Goal: Task Accomplishment & Management: Manage account settings

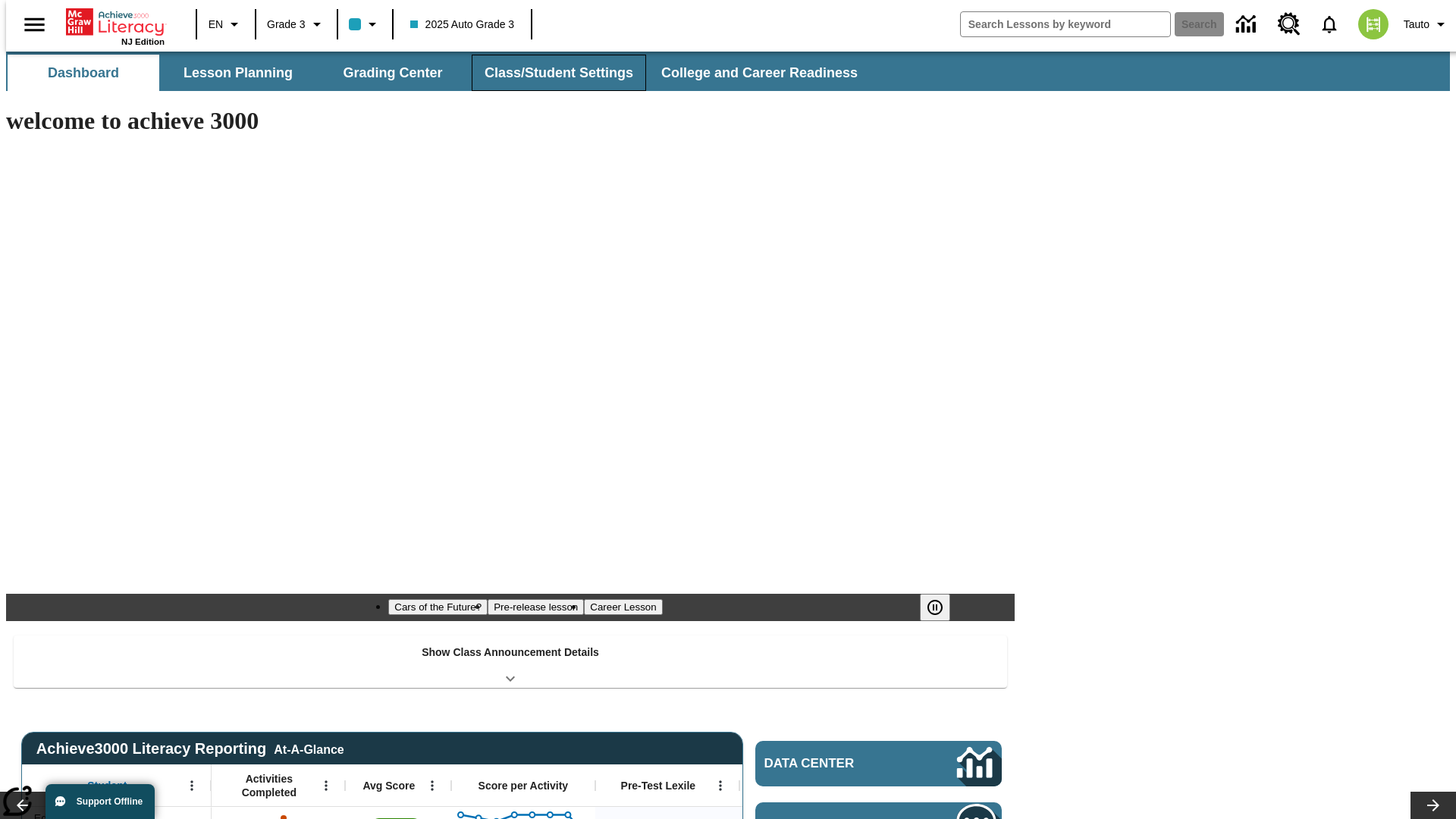
click at [551, 72] on button "Class/Student Settings" at bounding box center [558, 72] width 174 height 37
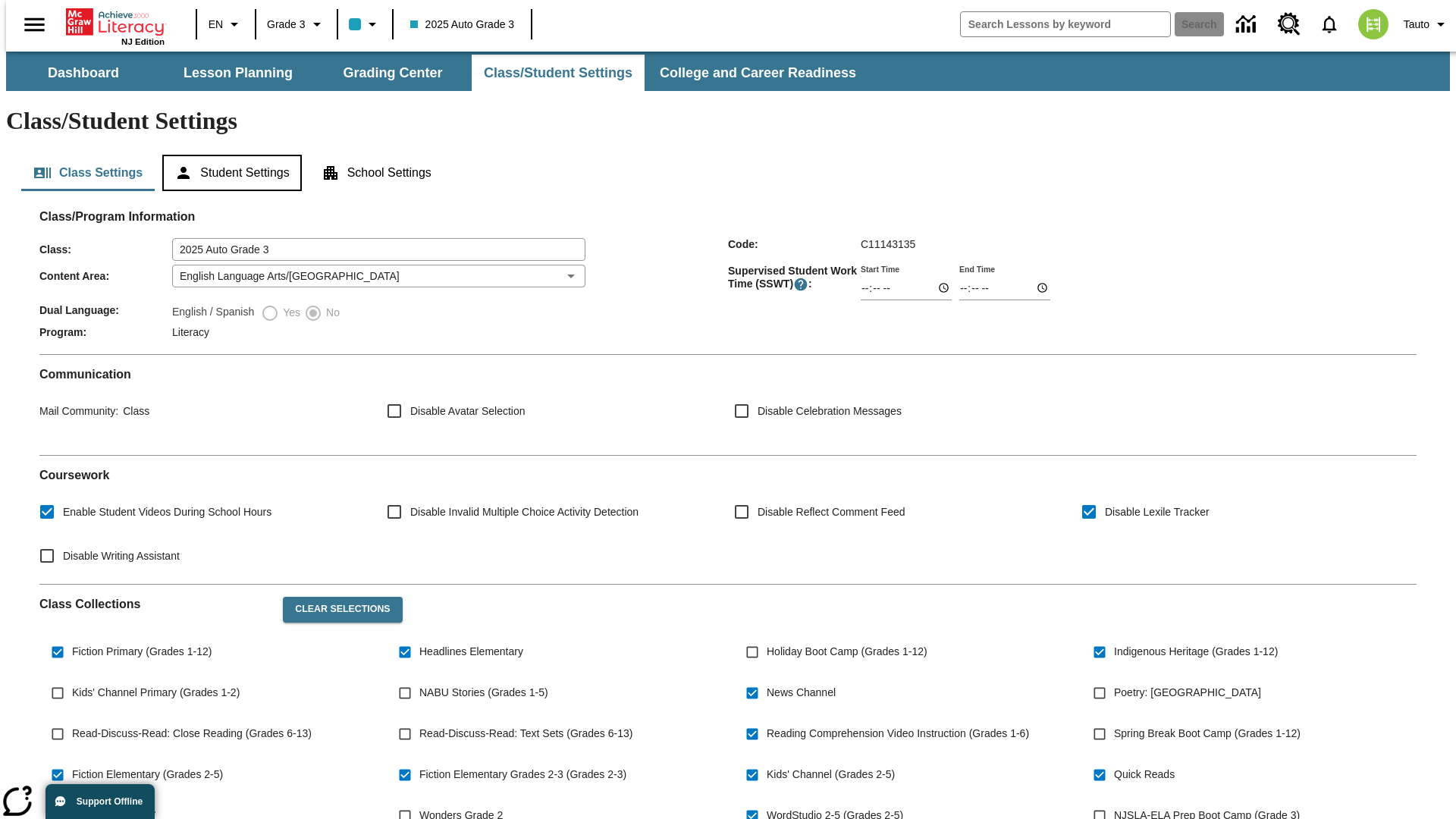
click at [228, 155] on button "Student Settings" at bounding box center [231, 173] width 139 height 37
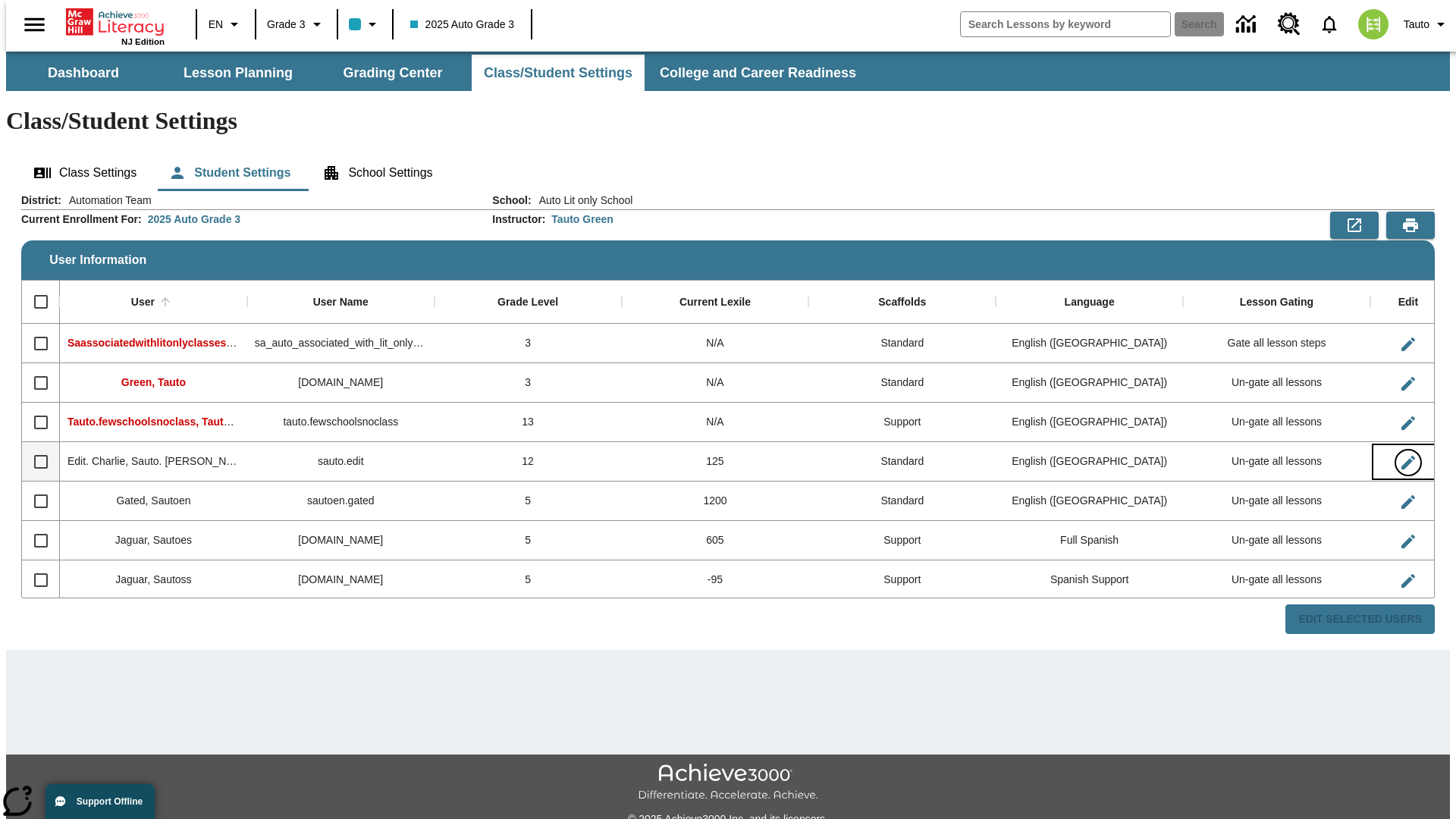
click at [1401, 456] on icon "Edit User" at bounding box center [1408, 462] width 13 height 13
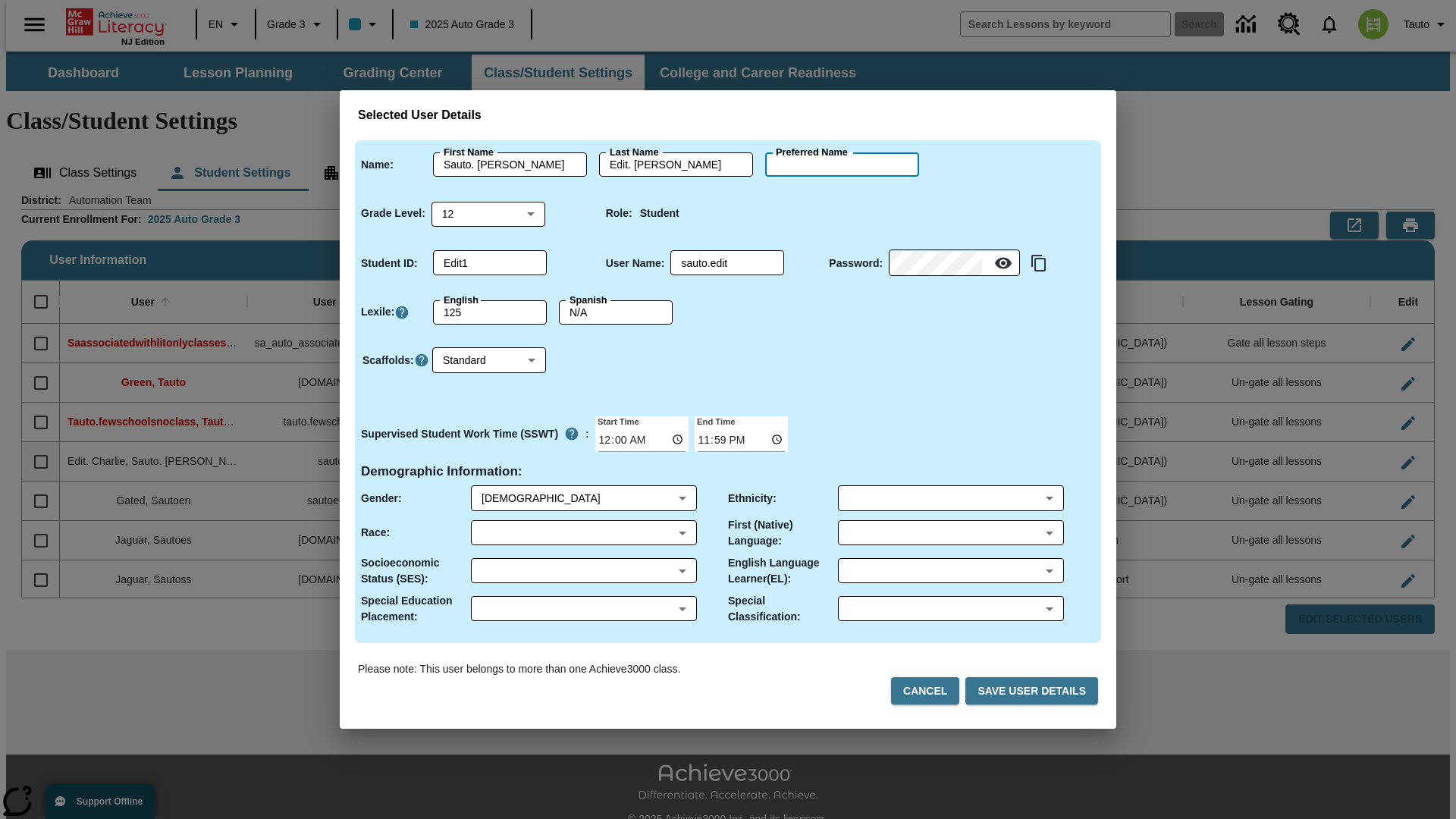
type input "[PERSON_NAME]"
click at [931, 690] on button "Cancel" at bounding box center [925, 690] width 68 height 28
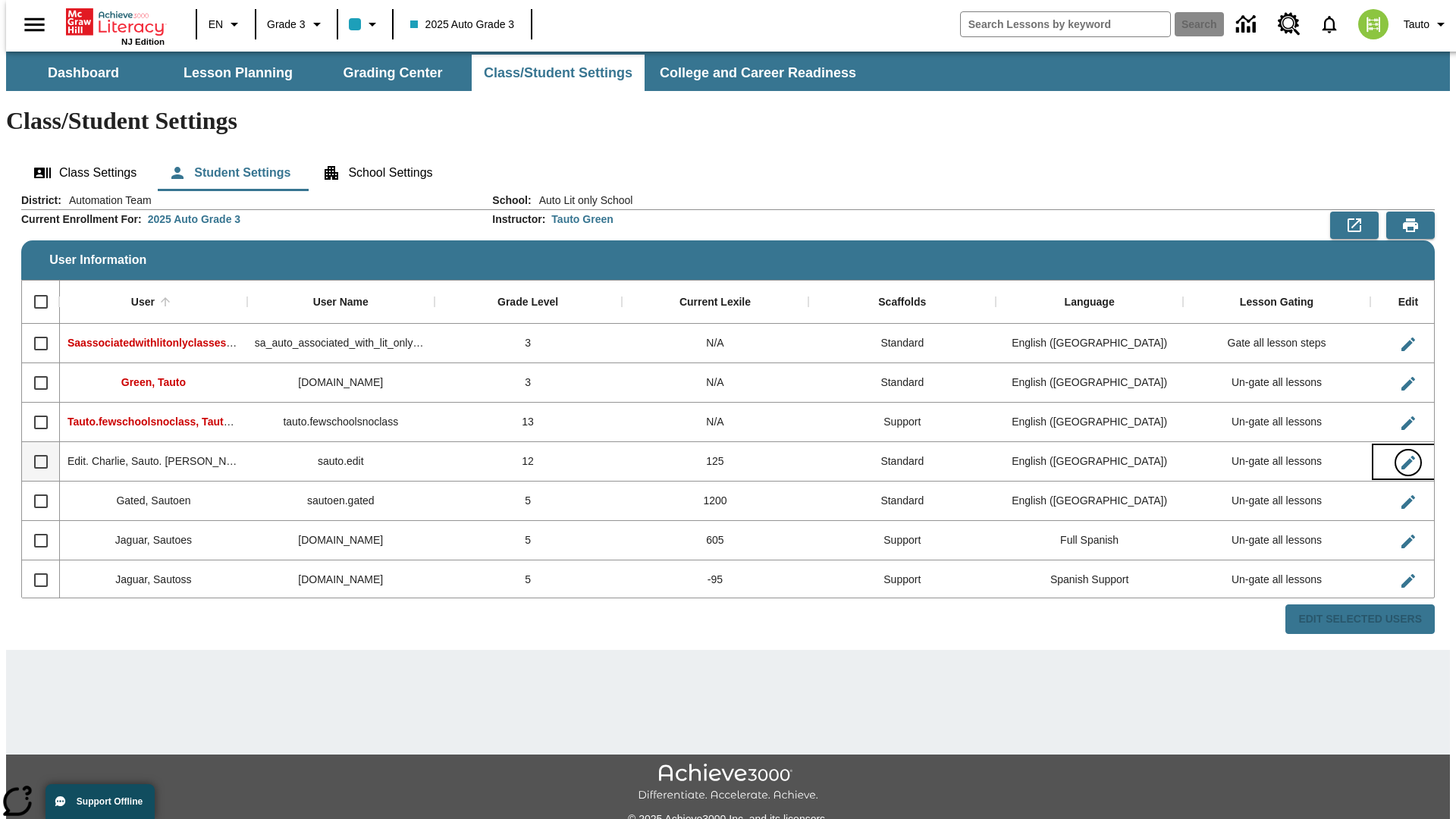
click at [1401, 456] on icon "Edit User" at bounding box center [1408, 462] width 13 height 13
